Goal: Navigation & Orientation: Find specific page/section

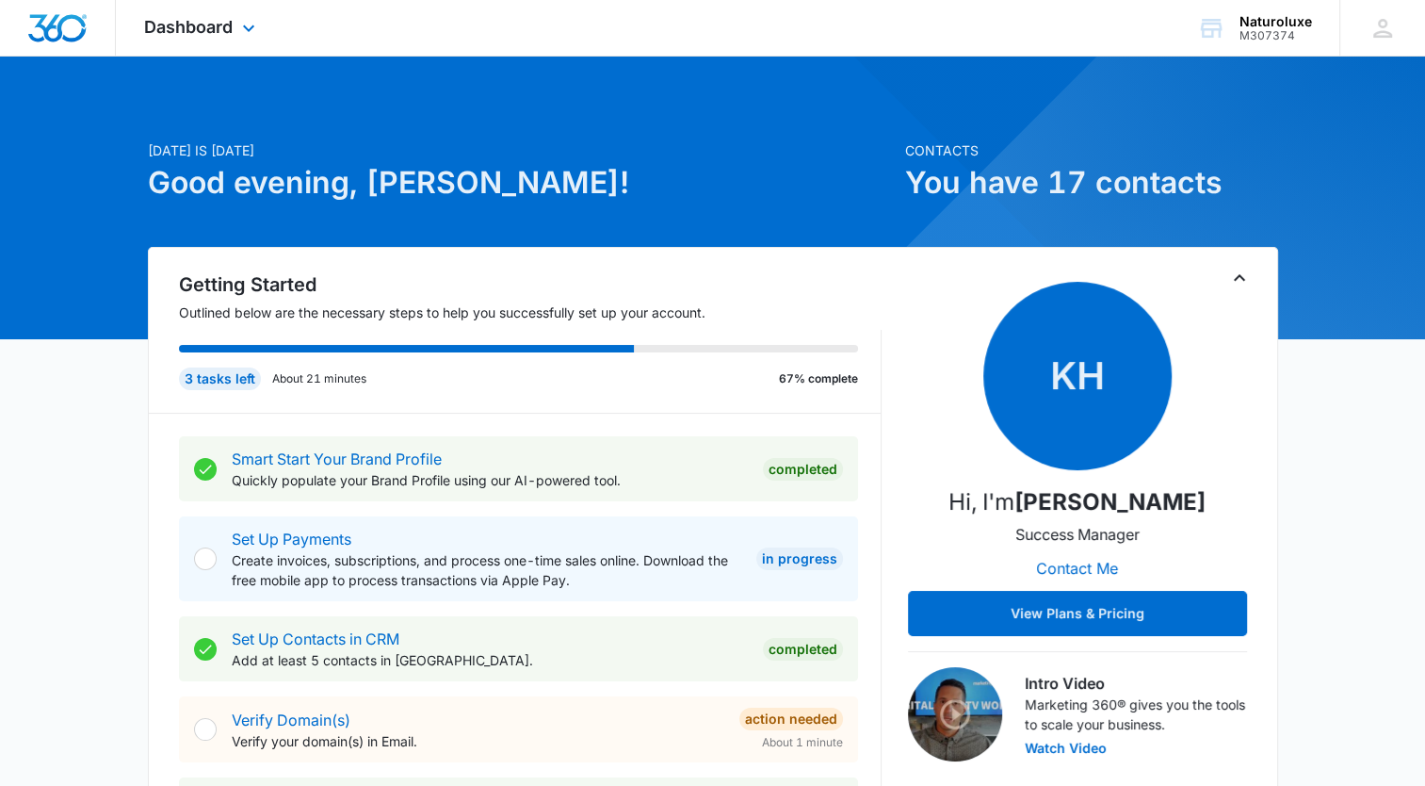
click at [234, 32] on div "Dashboard Apps Reputation Websites Forms CRM Email Social Shop Payments POS Con…" at bounding box center [202, 28] width 172 height 56
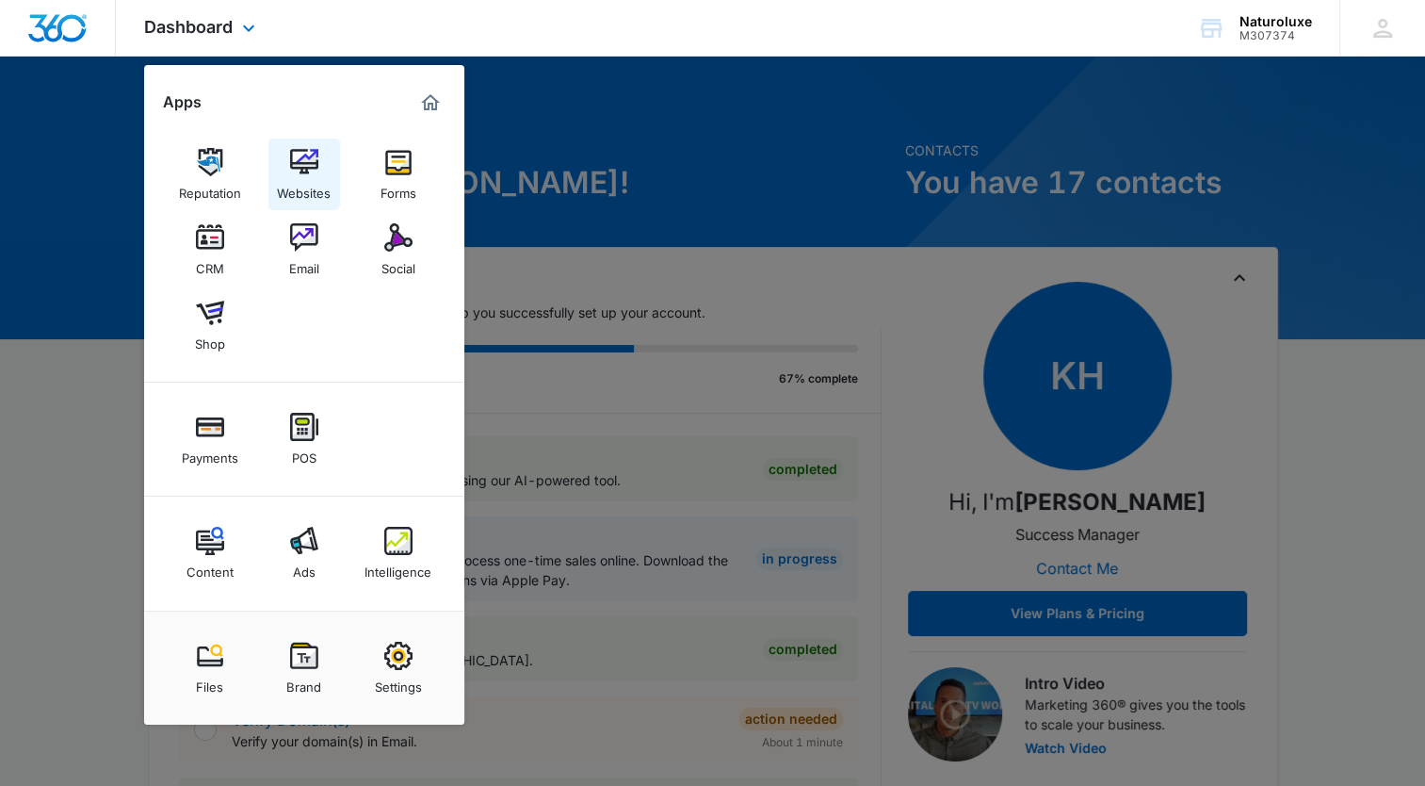
click at [296, 166] on img at bounding box center [304, 162] width 28 height 28
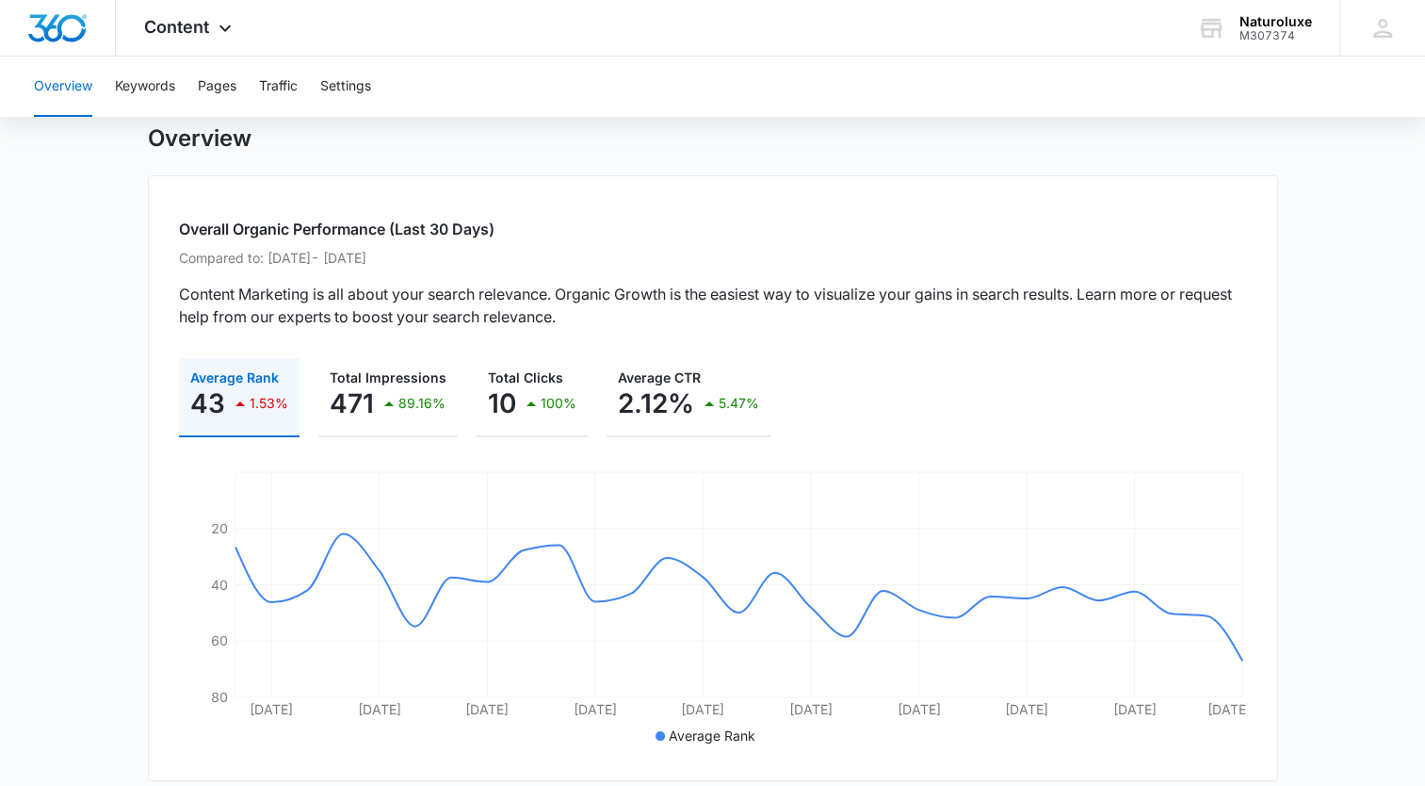
scroll to position [61, 0]
